Goal: Information Seeking & Learning: Learn about a topic

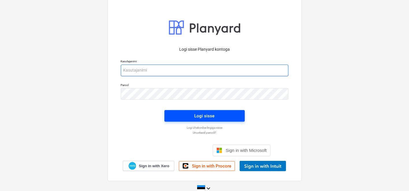
type input "[PERSON_NAME][EMAIL_ADDRESS][DOMAIN_NAME]"
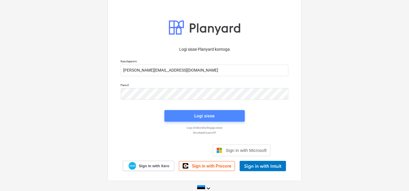
click at [196, 115] on div "Logi sisse" at bounding box center [205, 116] width 20 height 8
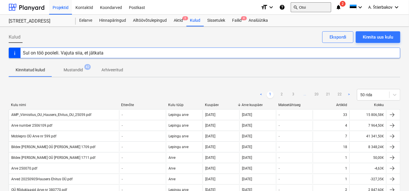
click at [309, 9] on button "search Otsi" at bounding box center [311, 7] width 40 height 10
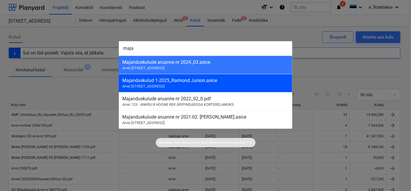
type input "maja"
click at [161, 82] on div "Majanduskulud 1-2025_Raimond Jurson.asice" at bounding box center [205, 80] width 167 height 5
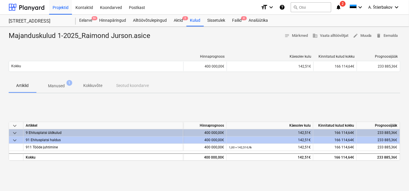
click at [58, 88] on p "Manused" at bounding box center [56, 86] width 17 height 6
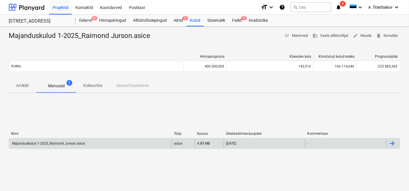
click at [94, 142] on div "Majanduskulud 1-2025_Raimond Jurson.asice" at bounding box center [90, 143] width 163 height 9
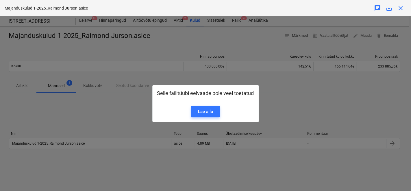
click at [68, 104] on div "Selle failitüübi eelvaade pole veel toetatud Lae alla" at bounding box center [205, 103] width 411 height 174
click at [210, 111] on div "Lae alla" at bounding box center [205, 112] width 15 height 8
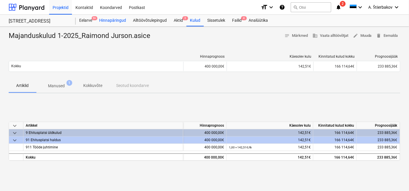
click at [113, 20] on div "Hinnapäringud" at bounding box center [113, 21] width 34 height 12
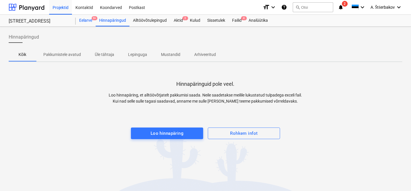
click at [83, 17] on div "Eelarve 9+" at bounding box center [86, 21] width 20 height 12
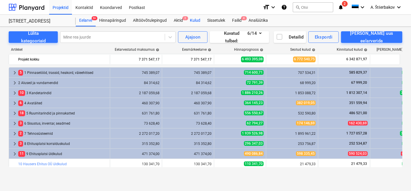
click at [192, 19] on div "Kulud" at bounding box center [195, 21] width 17 height 12
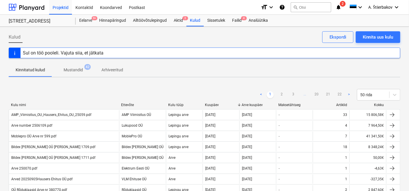
click at [37, 69] on p "Kinnitatud kulud" at bounding box center [30, 70] width 29 height 6
click at [84, 21] on div "Eelarve 9+" at bounding box center [86, 21] width 20 height 12
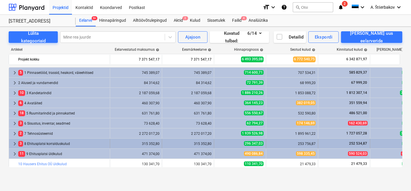
click at [26, 143] on div "3 8 Ehitusplatsi korralduskulud" at bounding box center [62, 143] width 89 height 9
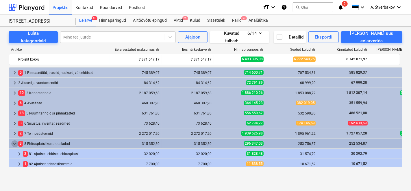
click at [15, 143] on span "keyboard_arrow_down" at bounding box center [14, 143] width 7 height 7
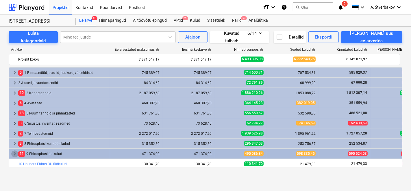
click at [12, 152] on span "keyboard_arrow_right" at bounding box center [14, 153] width 7 height 7
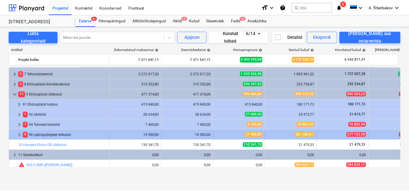
scroll to position [62, 0]
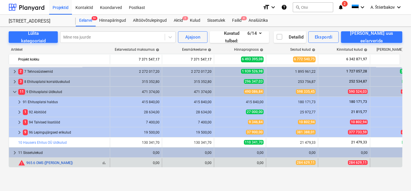
click at [45, 162] on link "965.6 OMS ([PERSON_NAME])" at bounding box center [49, 163] width 47 height 4
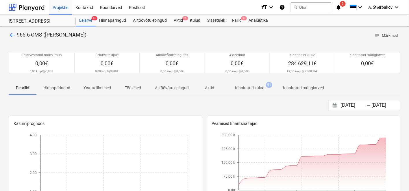
click at [262, 88] on p "Kinnitatud kulud" at bounding box center [249, 88] width 29 height 6
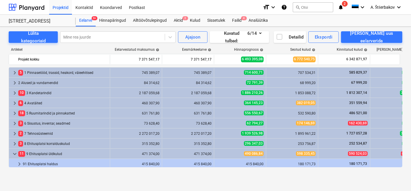
scroll to position [62, 0]
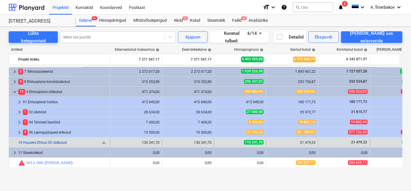
click at [32, 142] on link "10 Hausers Ehitus OÜ üldkulud" at bounding box center [42, 142] width 49 height 4
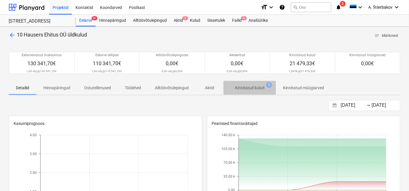
click at [243, 89] on p "Kinnitatud kulud" at bounding box center [249, 88] width 29 height 6
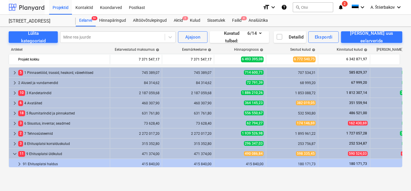
scroll to position [62, 0]
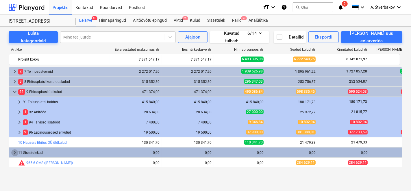
click at [14, 152] on span "keyboard_arrow_right" at bounding box center [14, 152] width 7 height 7
click at [18, 152] on span "keyboard_arrow_down" at bounding box center [14, 152] width 7 height 7
click at [14, 152] on span "keyboard_arrow_right" at bounding box center [14, 152] width 7 height 7
click at [14, 152] on span "keyboard_arrow_down" at bounding box center [14, 152] width 7 height 7
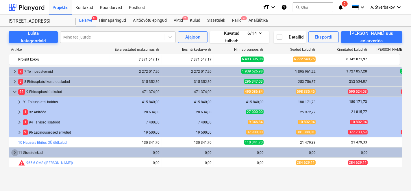
click at [14, 152] on span "keyboard_arrow_right" at bounding box center [14, 152] width 7 height 7
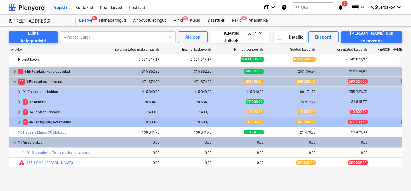
click at [20, 123] on span "keyboard_arrow_right" at bounding box center [19, 122] width 7 height 7
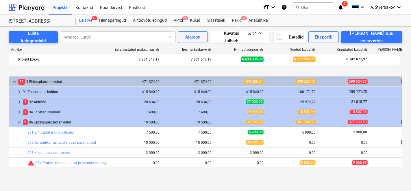
scroll to position [136, 0]
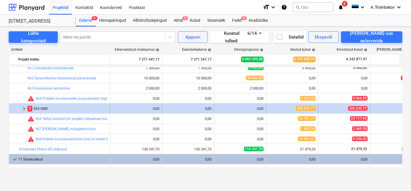
click at [35, 108] on div "5 965 OMS" at bounding box center [67, 108] width 80 height 9
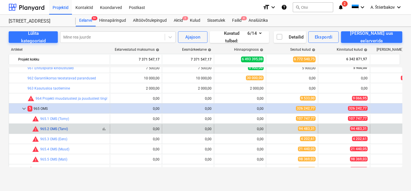
click at [61, 127] on link "965.2 OMS (Tarvi)" at bounding box center [54, 129] width 28 height 4
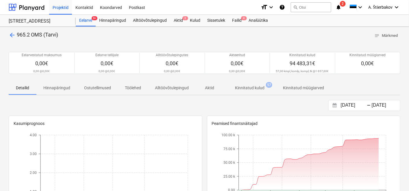
click at [260, 87] on p "Kinnitatud kulud" at bounding box center [249, 88] width 29 height 6
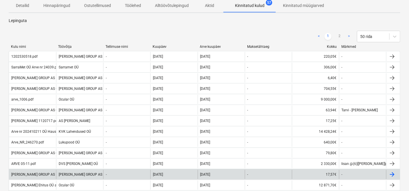
scroll to position [72, 0]
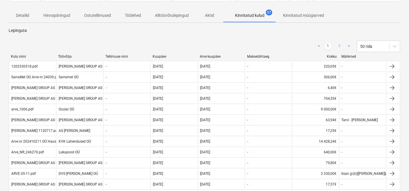
click at [340, 47] on link "2" at bounding box center [339, 46] width 7 height 7
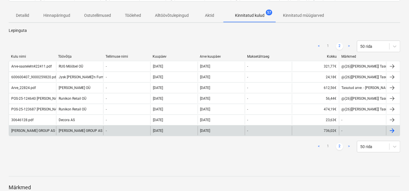
click at [390, 130] on div at bounding box center [392, 130] width 7 height 7
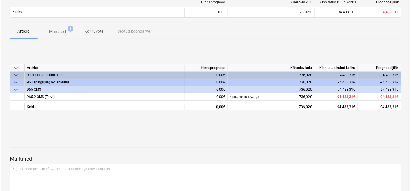
scroll to position [19, 0]
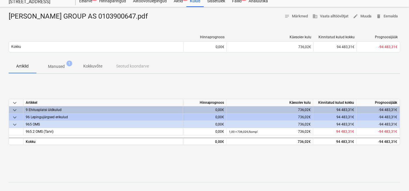
click at [61, 66] on p "Manused" at bounding box center [56, 66] width 17 height 6
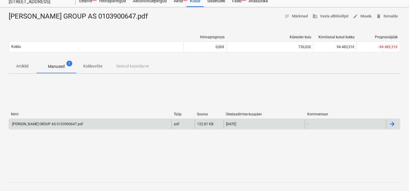
click at [48, 124] on div "[PERSON_NAME] GROUP AS 0103900647.pdf" at bounding box center [47, 124] width 72 height 4
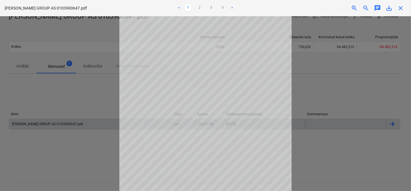
scroll to position [70, 0]
click at [223, 7] on link "4" at bounding box center [222, 8] width 7 height 7
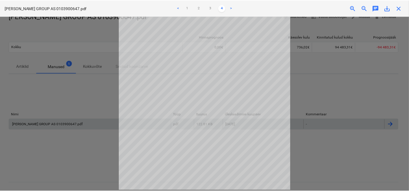
scroll to position [0, 0]
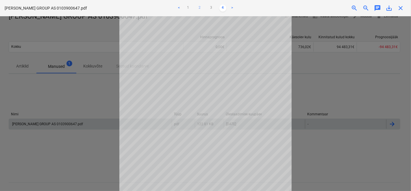
click at [199, 8] on link "2" at bounding box center [199, 8] width 7 height 7
click at [211, 10] on link "3" at bounding box center [211, 8] width 7 height 7
click at [403, 9] on span "close" at bounding box center [400, 8] width 7 height 7
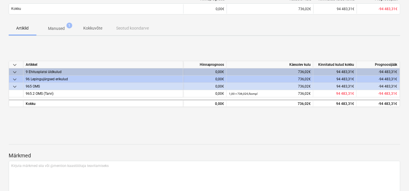
scroll to position [51, 0]
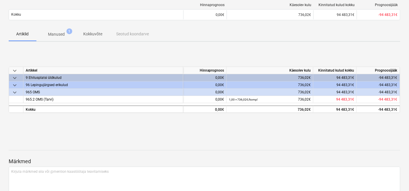
click at [43, 91] on div "965 OMS" at bounding box center [103, 91] width 155 height 7
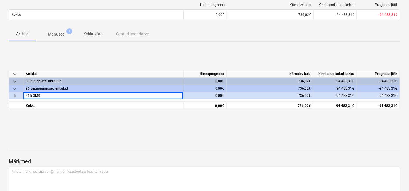
click at [14, 94] on span "keyboard_arrow_right" at bounding box center [14, 95] width 7 height 7
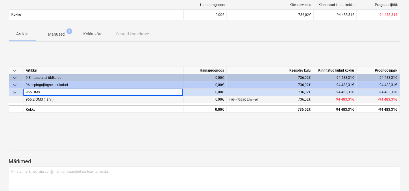
click at [37, 99] on span "965.2 OMS (Tarvi)" at bounding box center [40, 99] width 28 height 4
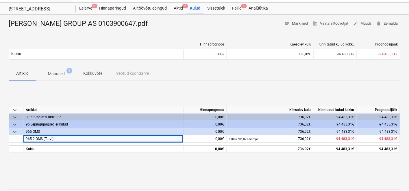
scroll to position [0, 0]
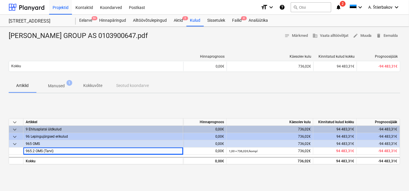
click at [55, 84] on p "Manused" at bounding box center [56, 86] width 17 height 6
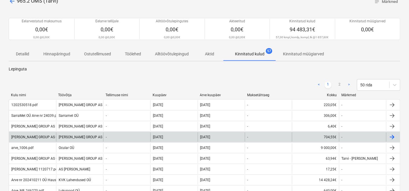
scroll to position [64, 0]
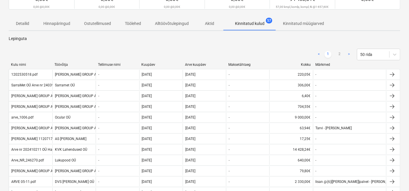
drag, startPoint x: 385, startPoint y: 64, endPoint x: 411, endPoint y: 67, distance: 26.2
click at [409, 67] on html "Projektid Kontaktid Koondarved Postkast format_size keyboard_arrow_down help se…" at bounding box center [204, 31] width 409 height 191
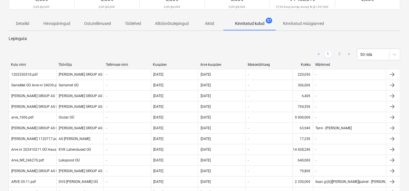
drag, startPoint x: 314, startPoint y: 62, endPoint x: 291, endPoint y: 64, distance: 23.2
click at [291, 64] on div "Kulu nimi Töövõtja Tellimuse nimi Kuupäev Arve kuupäev Maksetähtaeg Kokku Märkm…" at bounding box center [205, 64] width 392 height 4
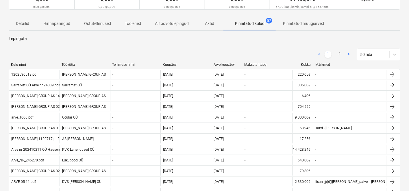
drag, startPoint x: 246, startPoint y: 65, endPoint x: 230, endPoint y: 63, distance: 16.5
click at [230, 63] on div "Arve kuupäev" at bounding box center [226, 64] width 31 height 4
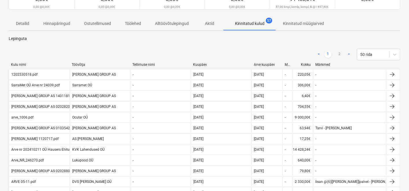
drag, startPoint x: 292, startPoint y: 65, endPoint x: 251, endPoint y: 64, distance: 40.5
click at [251, 64] on div "Kulu nimi Töövõtja Tellimuse nimi Kuupäev Arve kuupäev Maksetähtaeg Kokku Märkm…" at bounding box center [205, 64] width 392 height 4
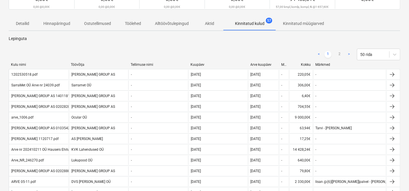
drag, startPoint x: 313, startPoint y: 64, endPoint x: 318, endPoint y: 66, distance: 4.9
click at [317, 66] on div at bounding box center [313, 64] width 10 height 4
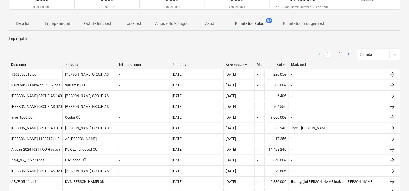
drag, startPoint x: 387, startPoint y: 65, endPoint x: 411, endPoint y: 63, distance: 24.4
click at [409, 63] on html "Projektid Kontaktid Koondarved Postkast format_size keyboard_arrow_down help se…" at bounding box center [204, 31] width 409 height 191
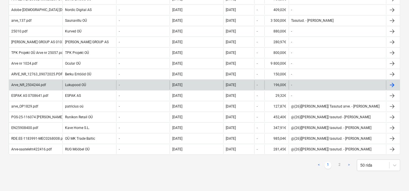
scroll to position [546, 0]
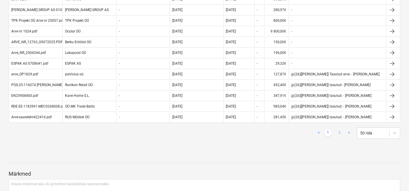
click at [337, 129] on link "2" at bounding box center [339, 132] width 7 height 7
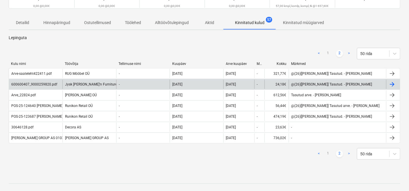
scroll to position [98, 0]
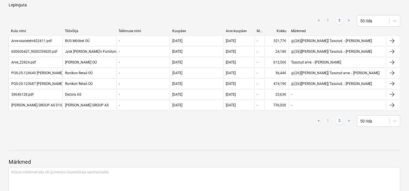
click at [330, 120] on link "1" at bounding box center [328, 120] width 7 height 7
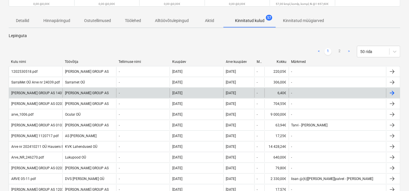
scroll to position [0, 0]
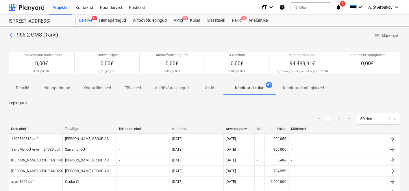
click at [340, 118] on link "2" at bounding box center [339, 118] width 7 height 7
